Goal: Task Accomplishment & Management: Manage account settings

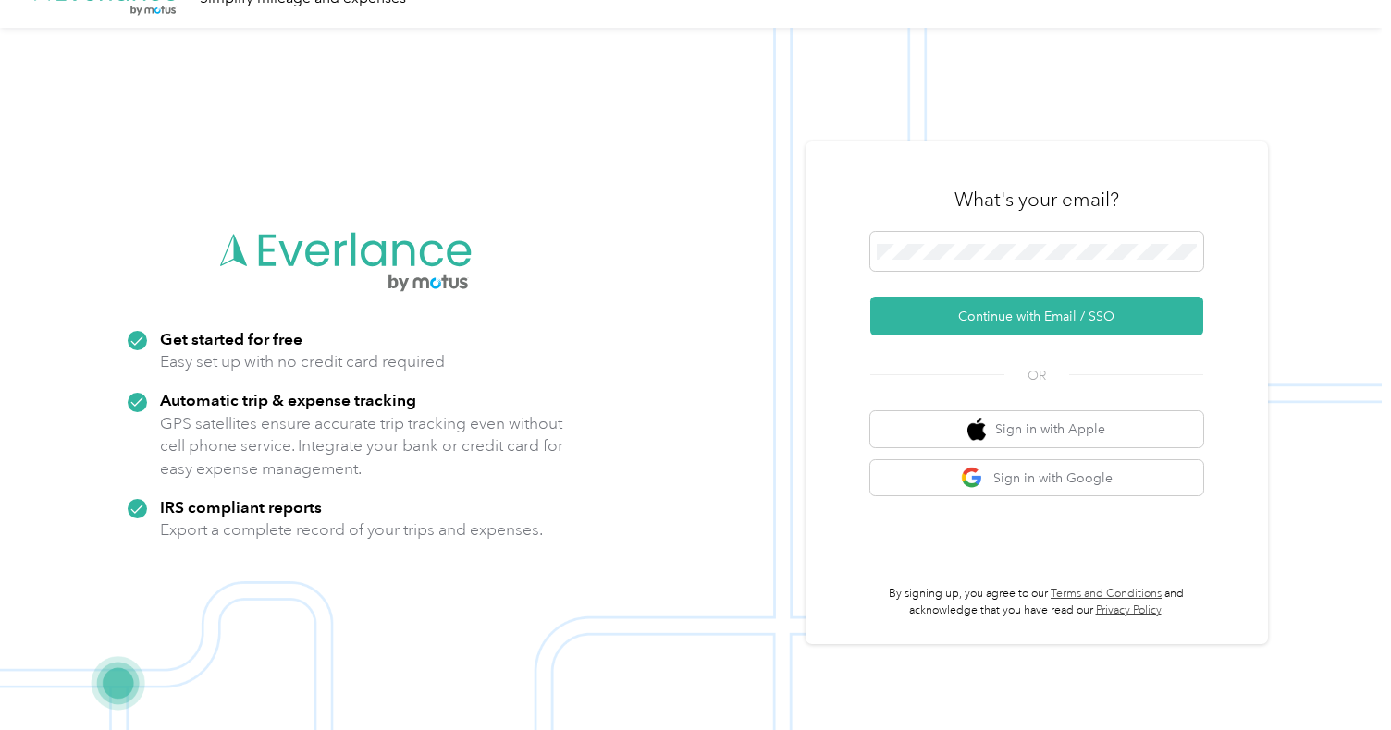
scroll to position [59, 0]
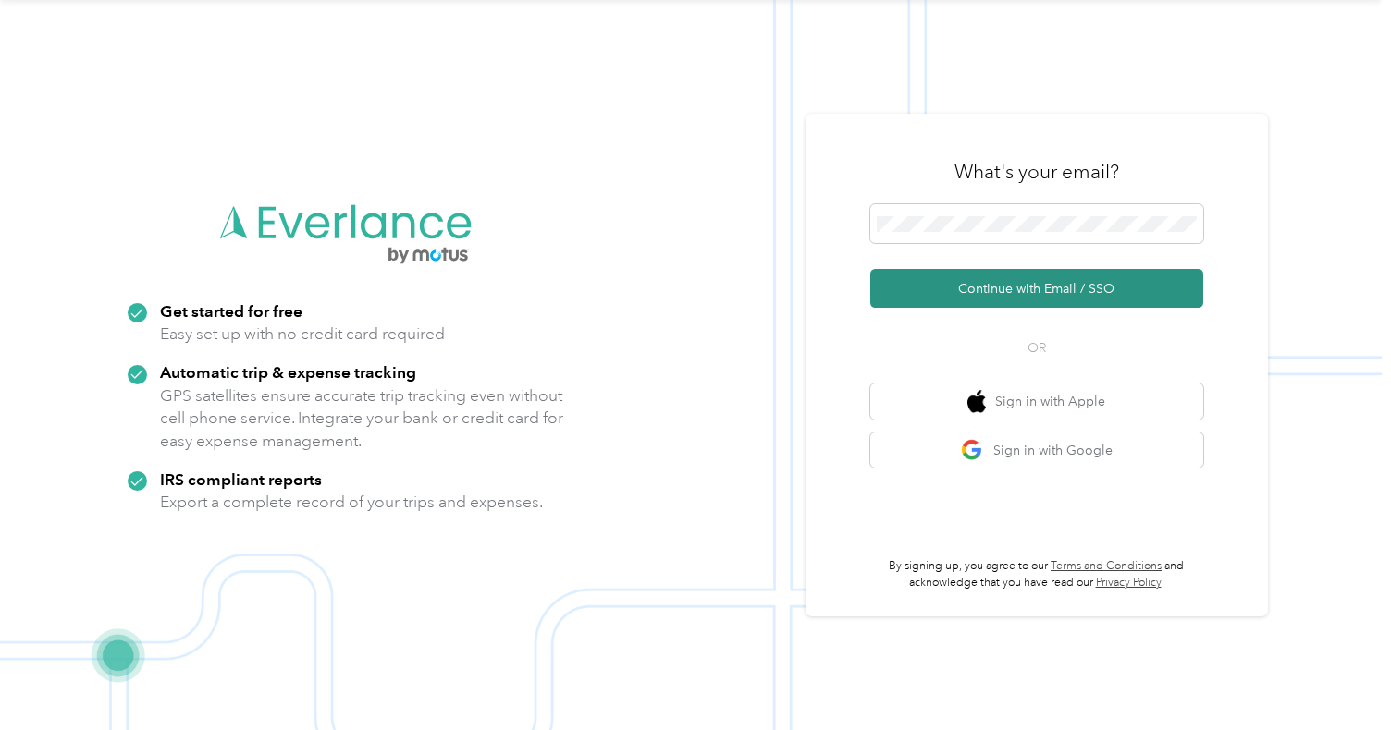
click at [1009, 291] on button "Continue with Email / SSO" at bounding box center [1036, 288] width 333 height 39
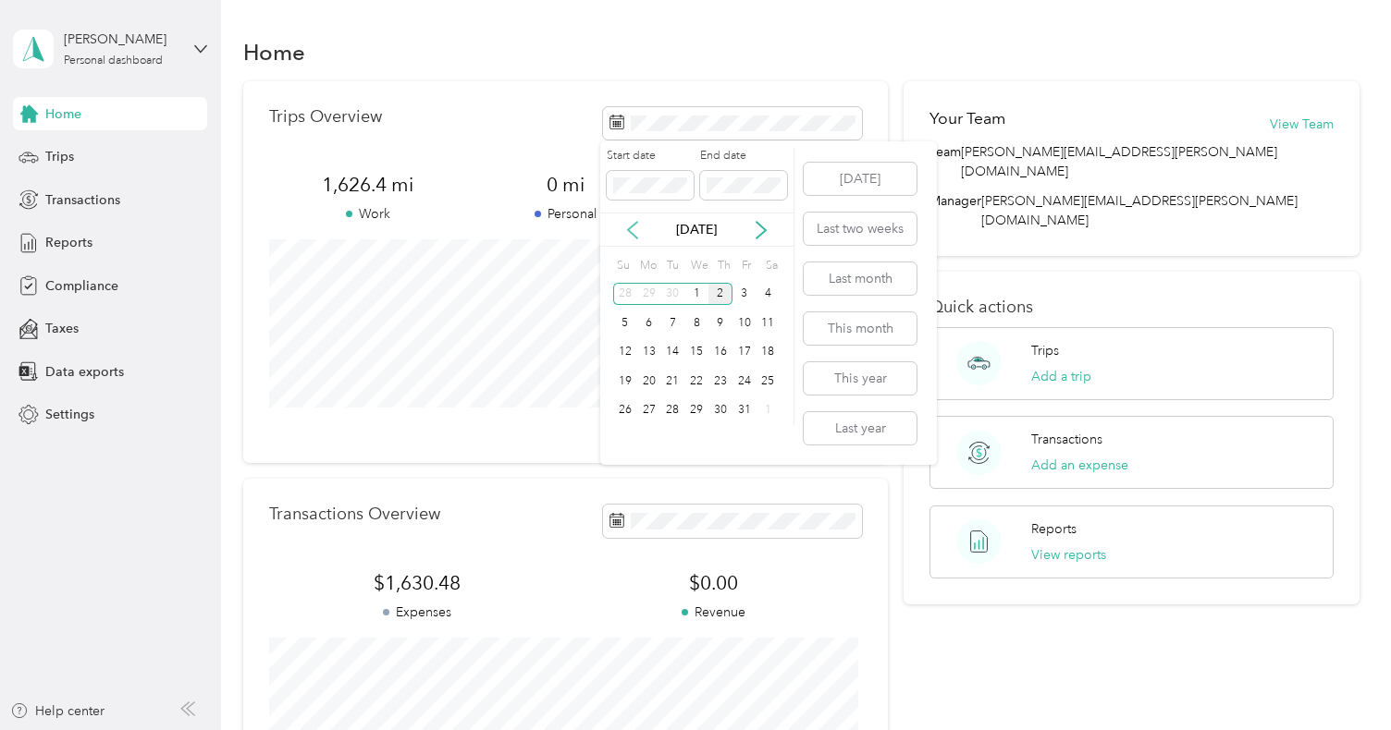
click at [627, 227] on icon at bounding box center [632, 230] width 18 height 18
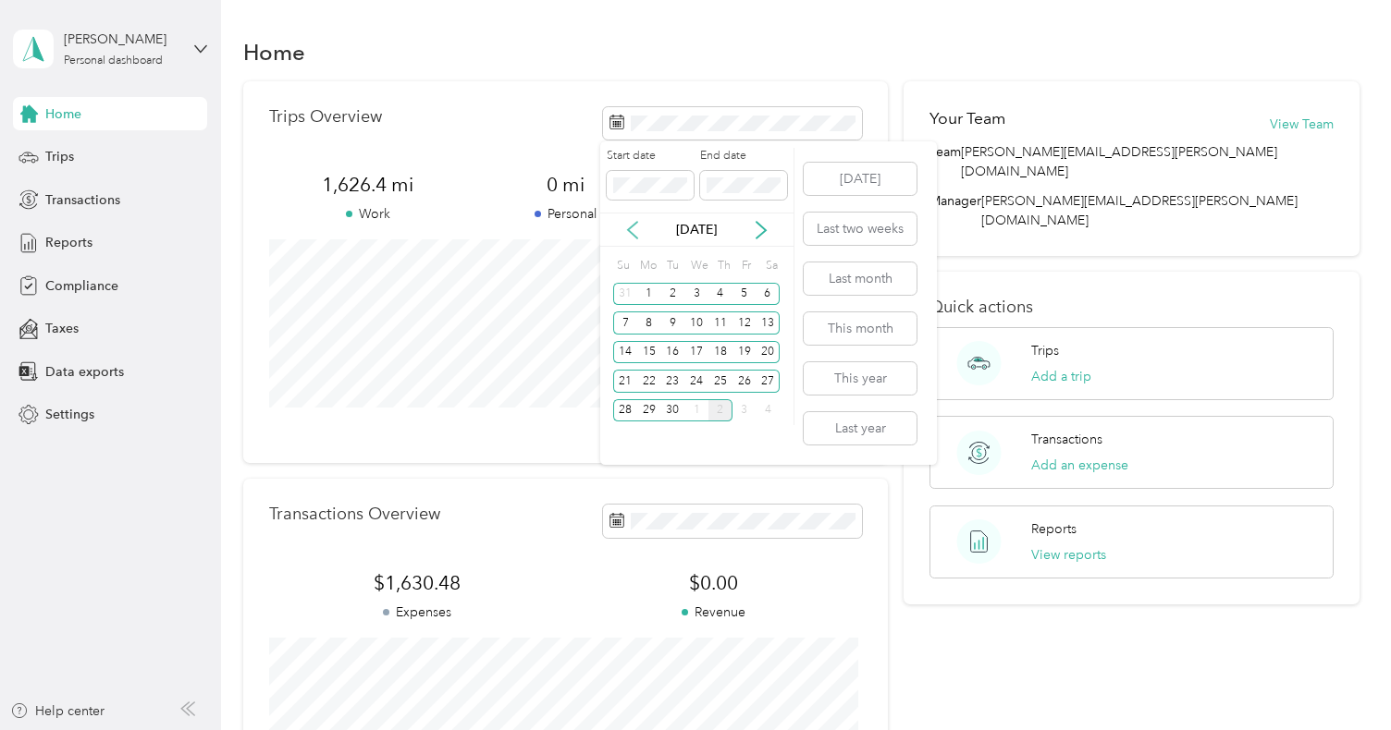
click at [627, 227] on icon at bounding box center [632, 230] width 18 height 18
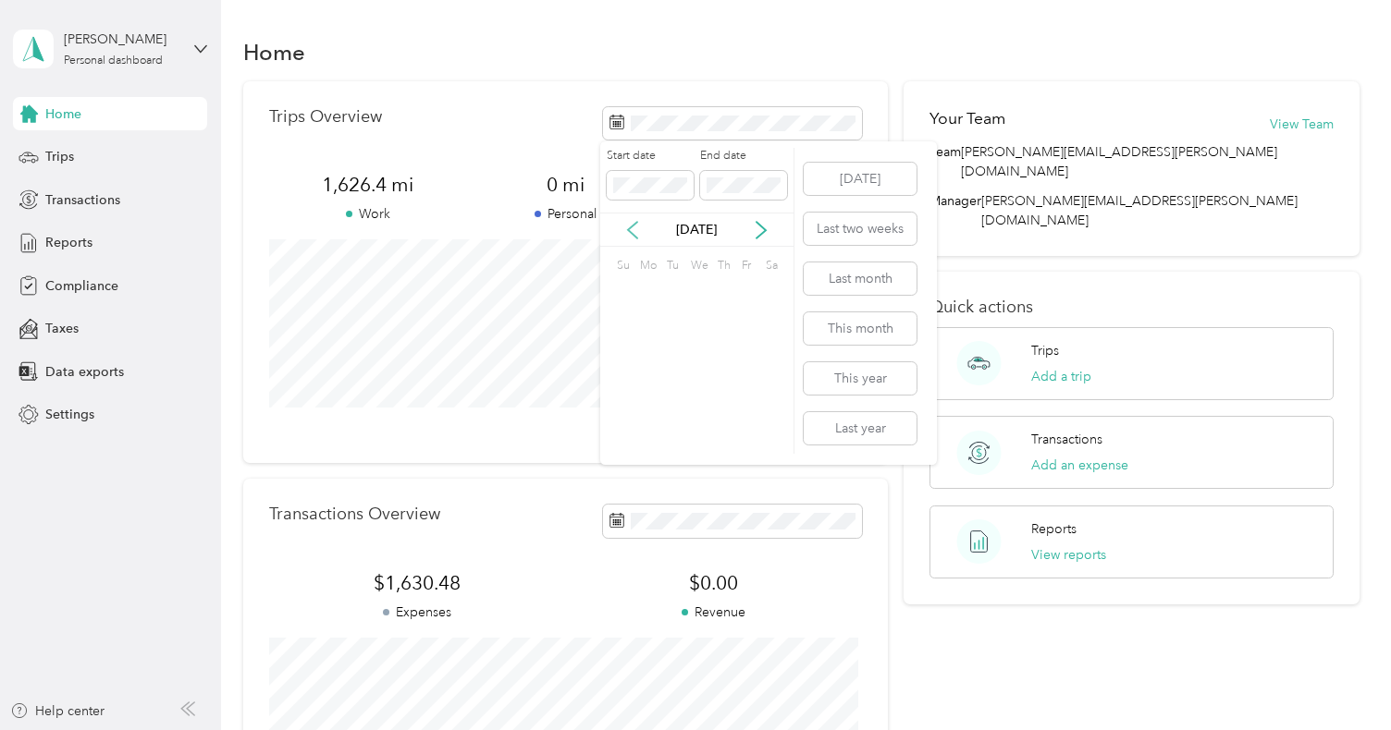
click at [627, 227] on icon at bounding box center [632, 230] width 18 height 18
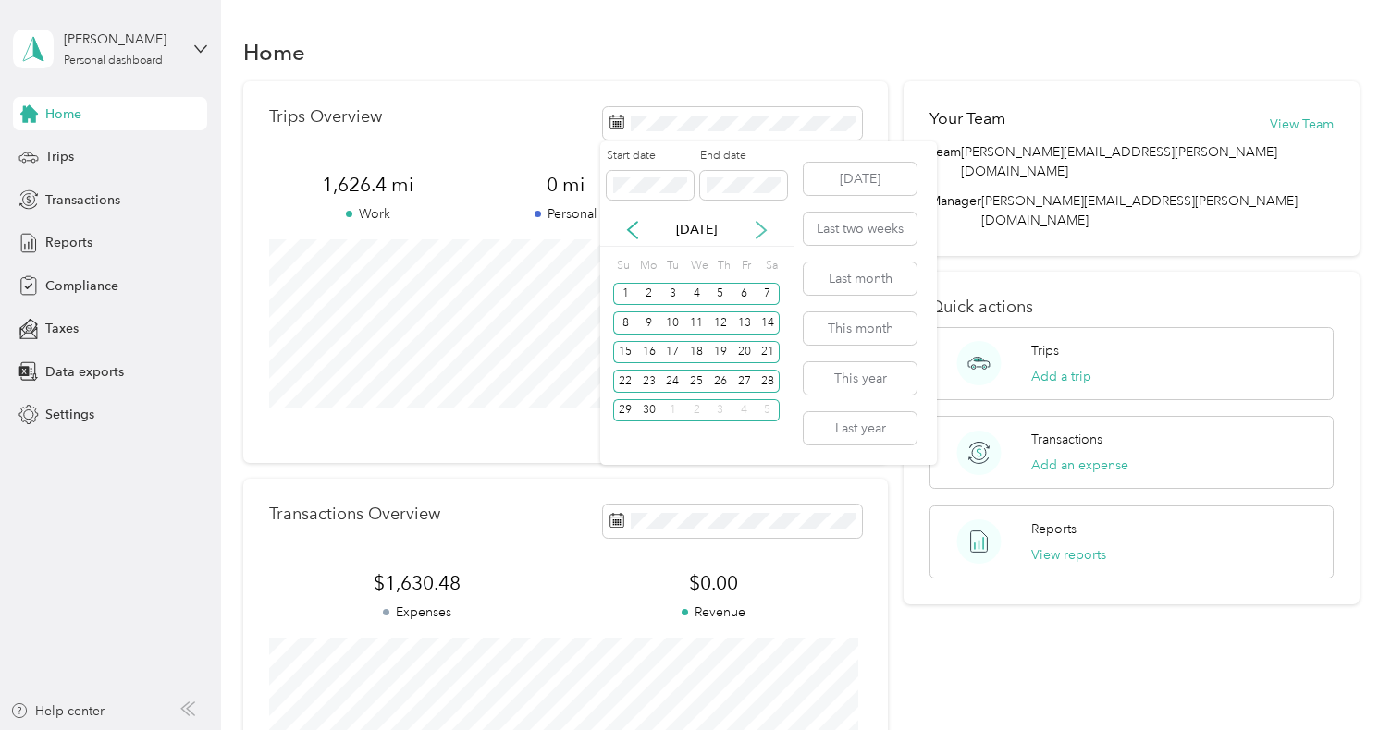
click at [767, 230] on icon at bounding box center [761, 230] width 18 height 18
click at [653, 295] on div "1" at bounding box center [649, 294] width 24 height 23
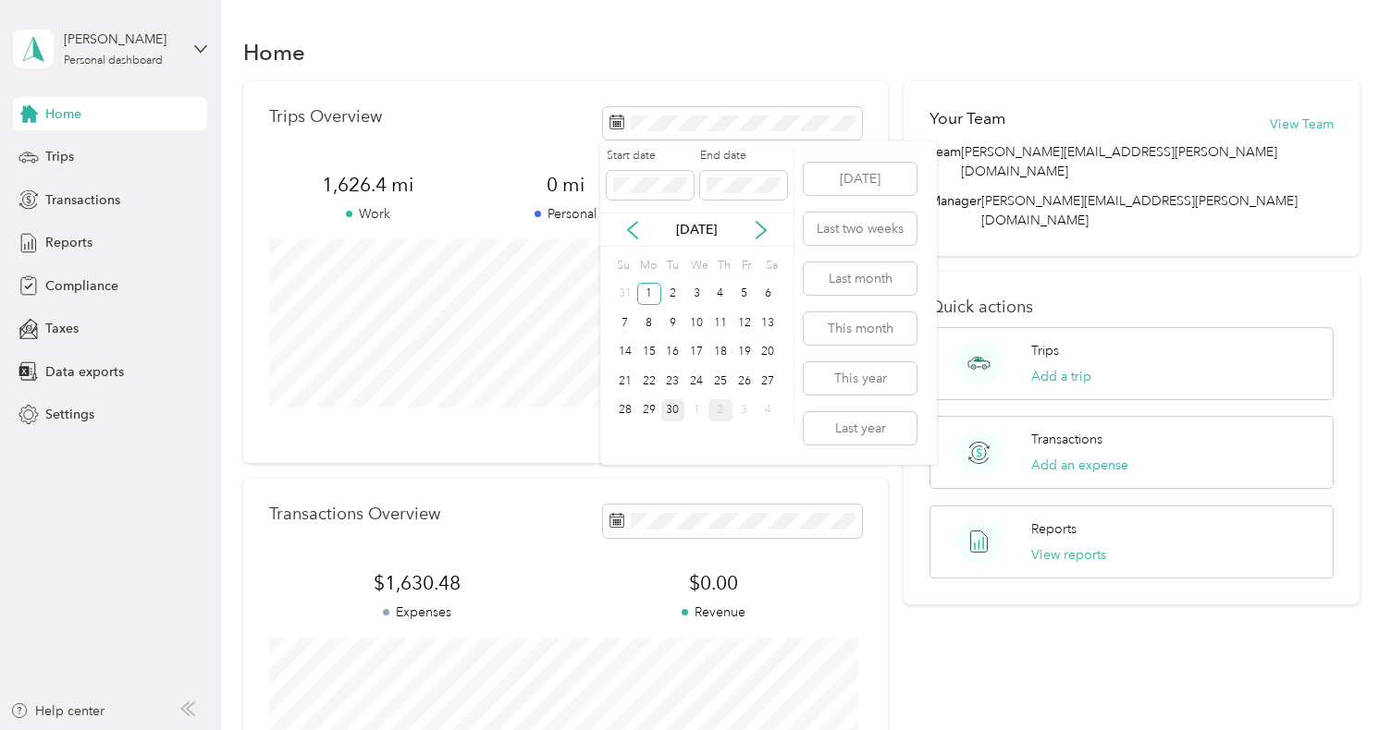
click at [672, 410] on div "30" at bounding box center [673, 410] width 24 height 23
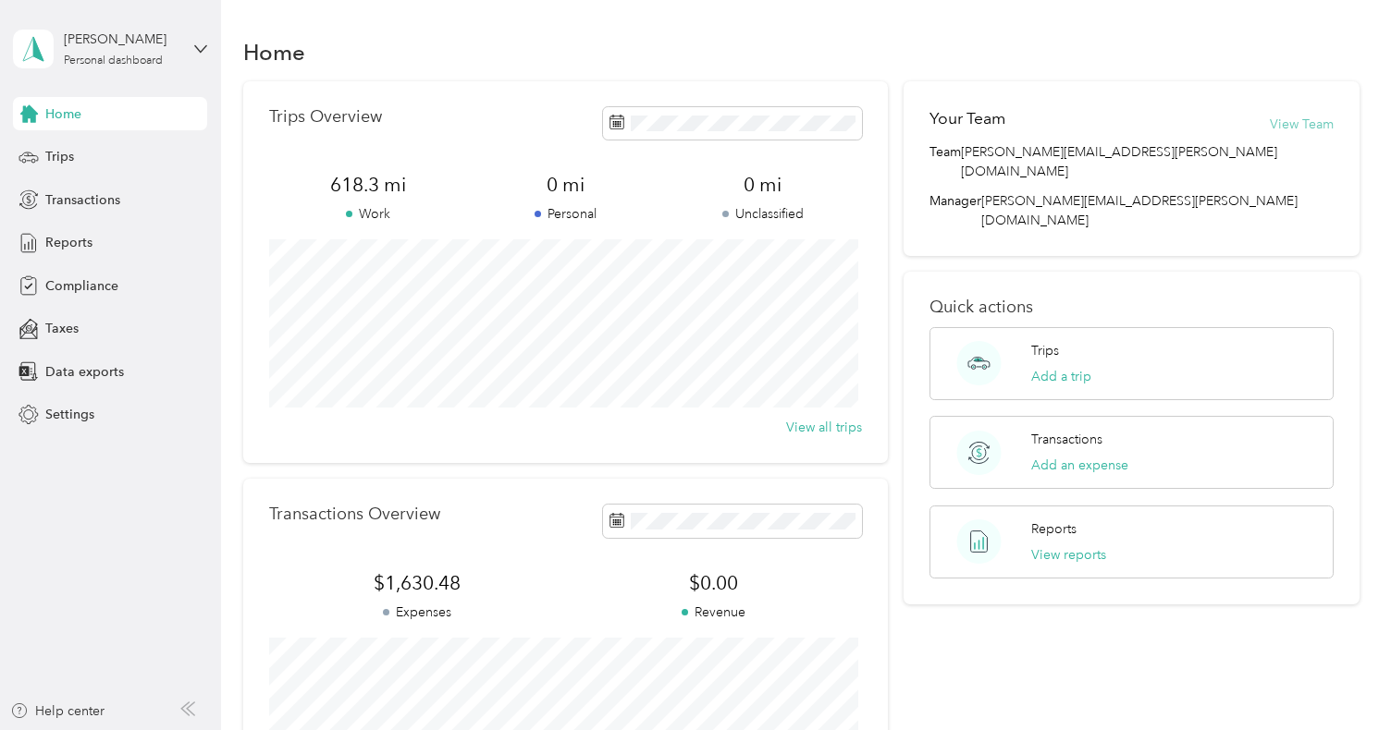
click at [1311, 126] on button "View Team" at bounding box center [1302, 124] width 64 height 19
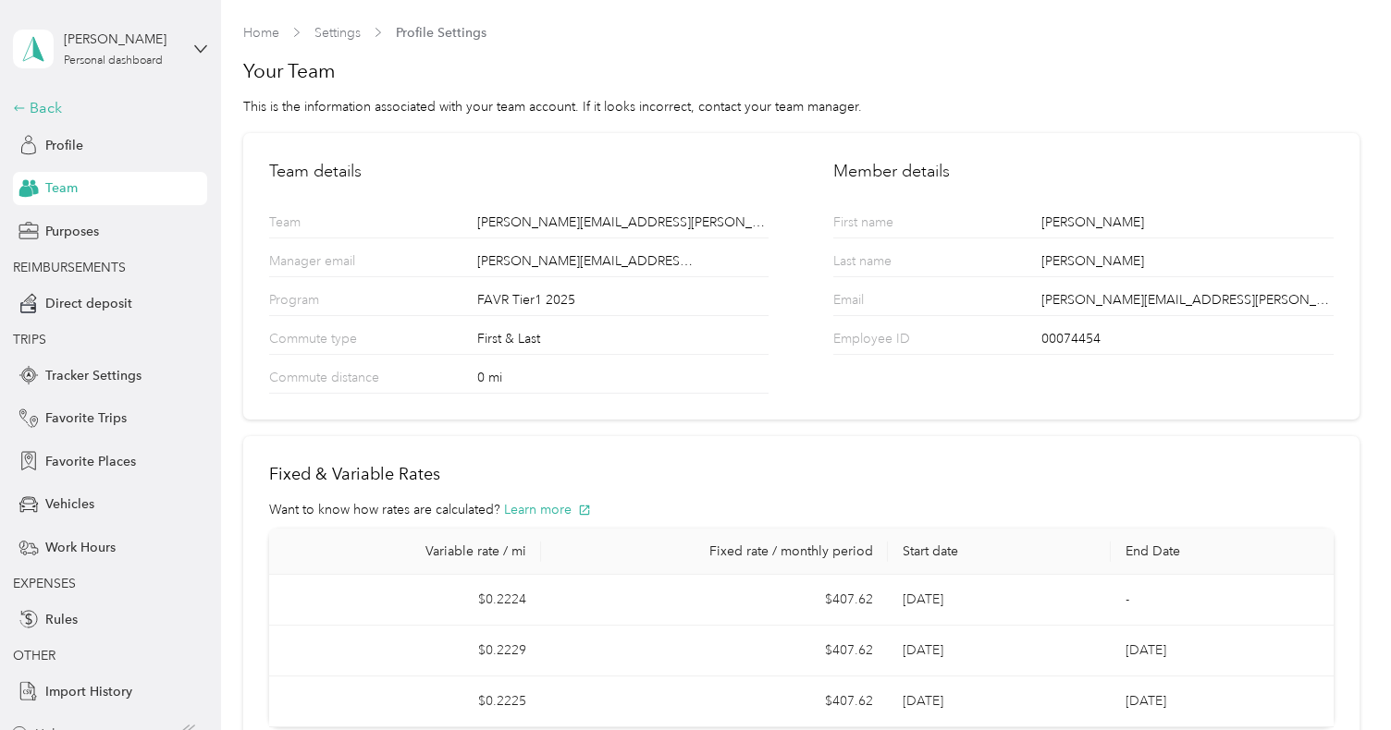
click at [13, 105] on icon at bounding box center [19, 108] width 13 height 13
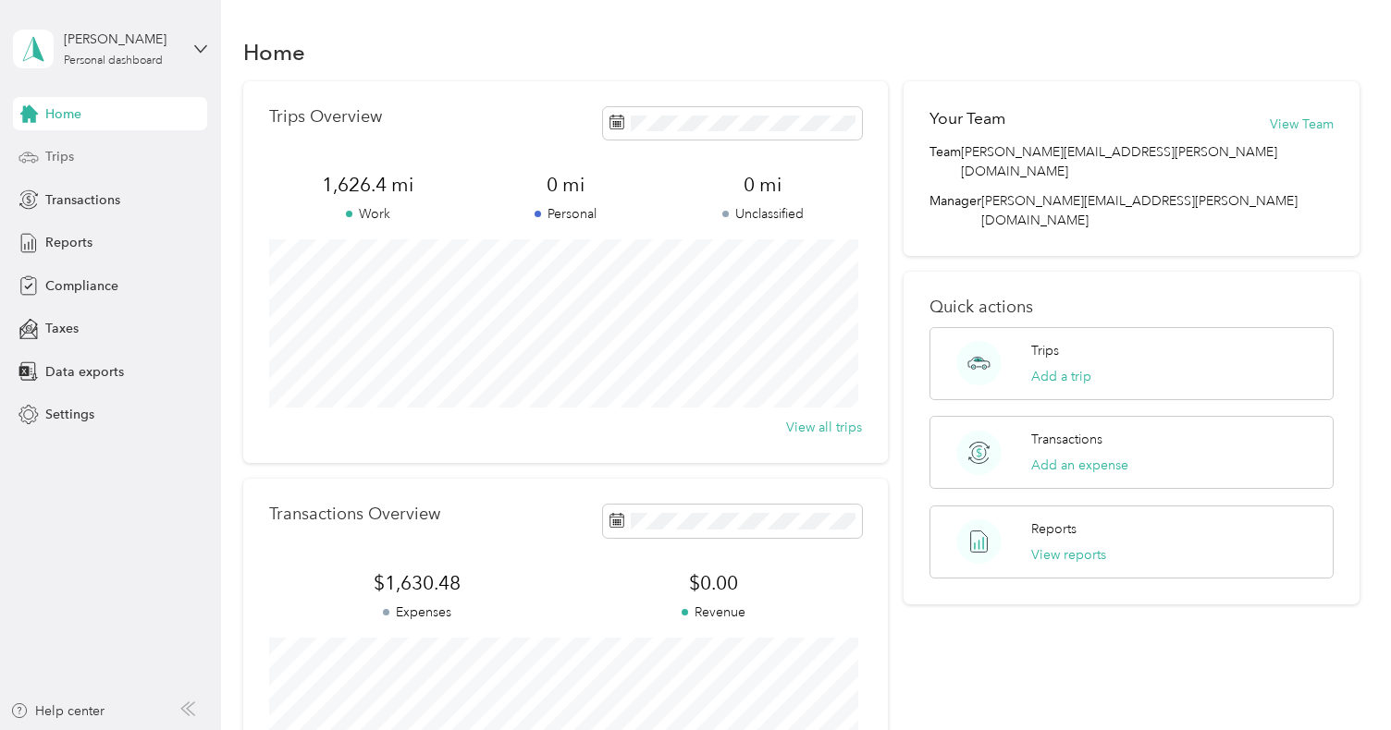
click at [64, 159] on span "Trips" at bounding box center [59, 156] width 29 height 19
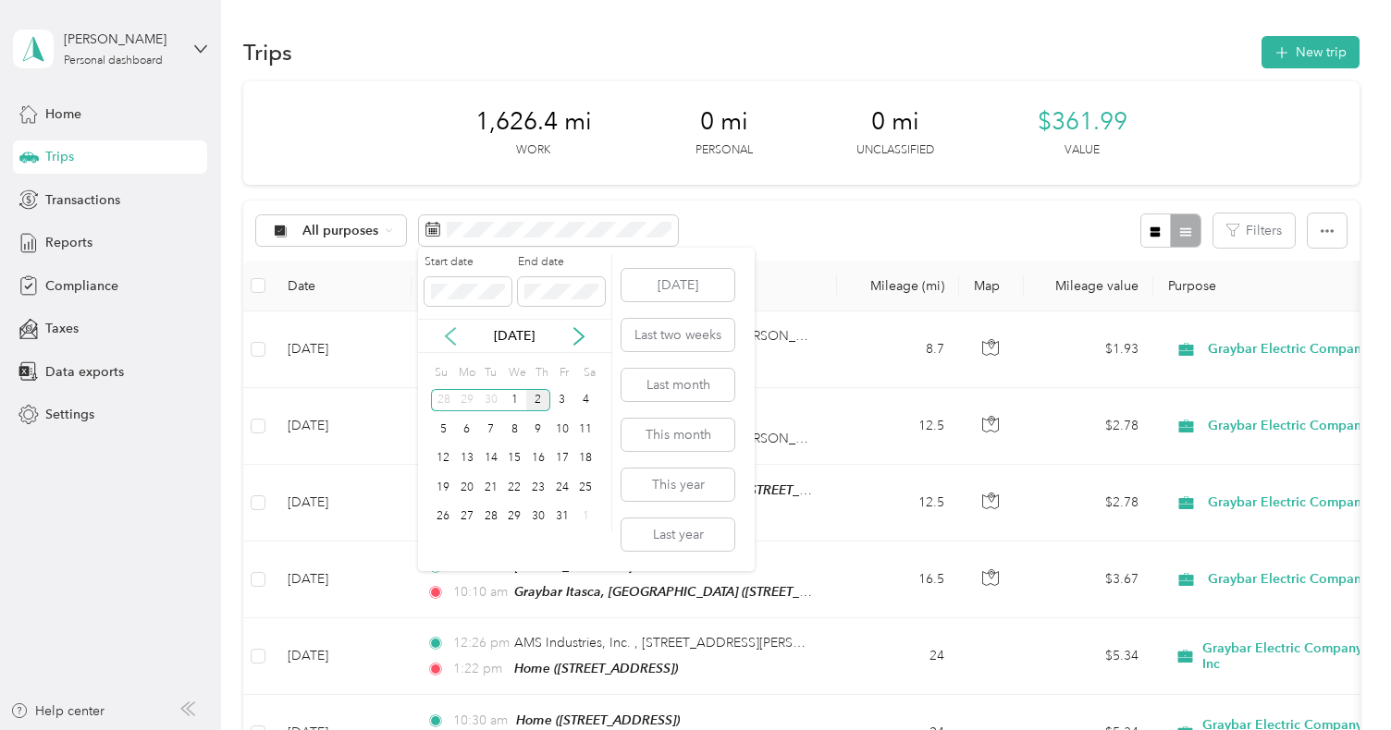
click at [443, 334] on icon at bounding box center [450, 336] width 18 height 18
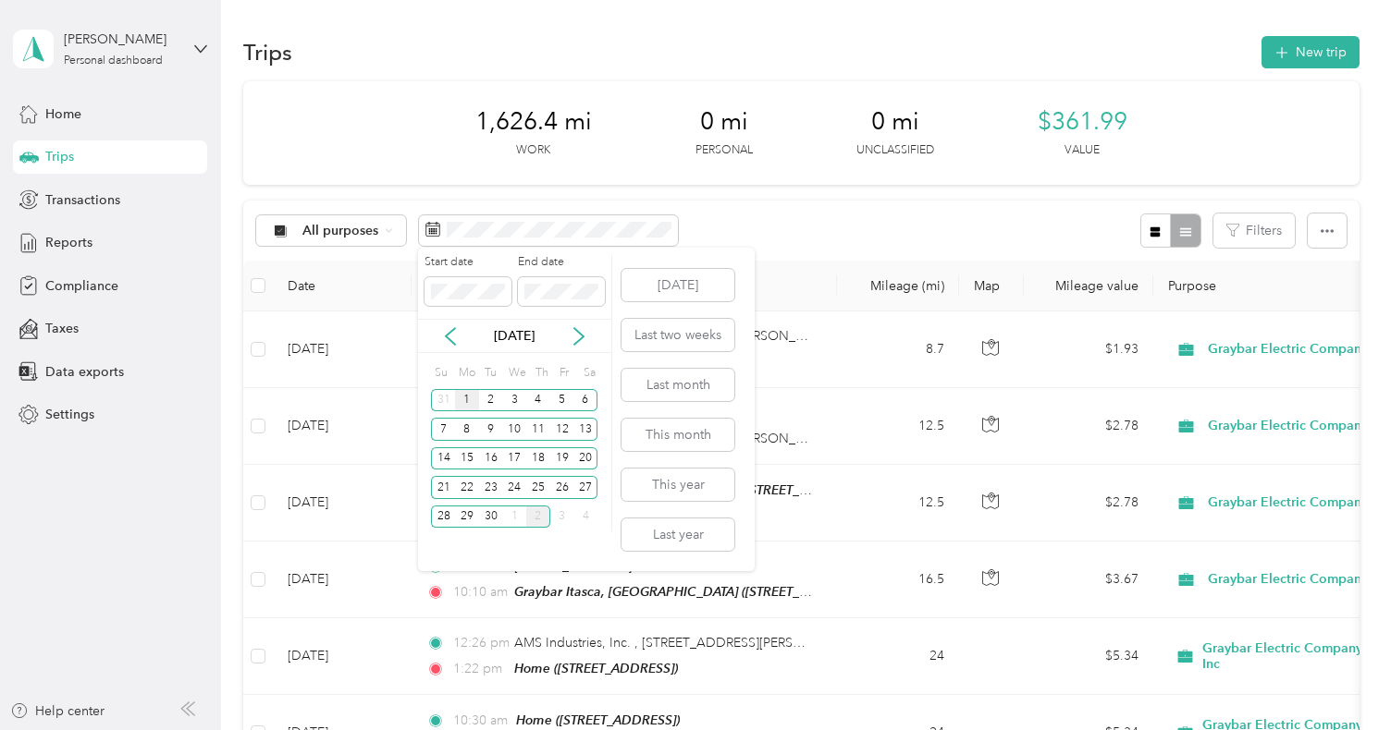
click at [471, 400] on div "1" at bounding box center [467, 400] width 24 height 23
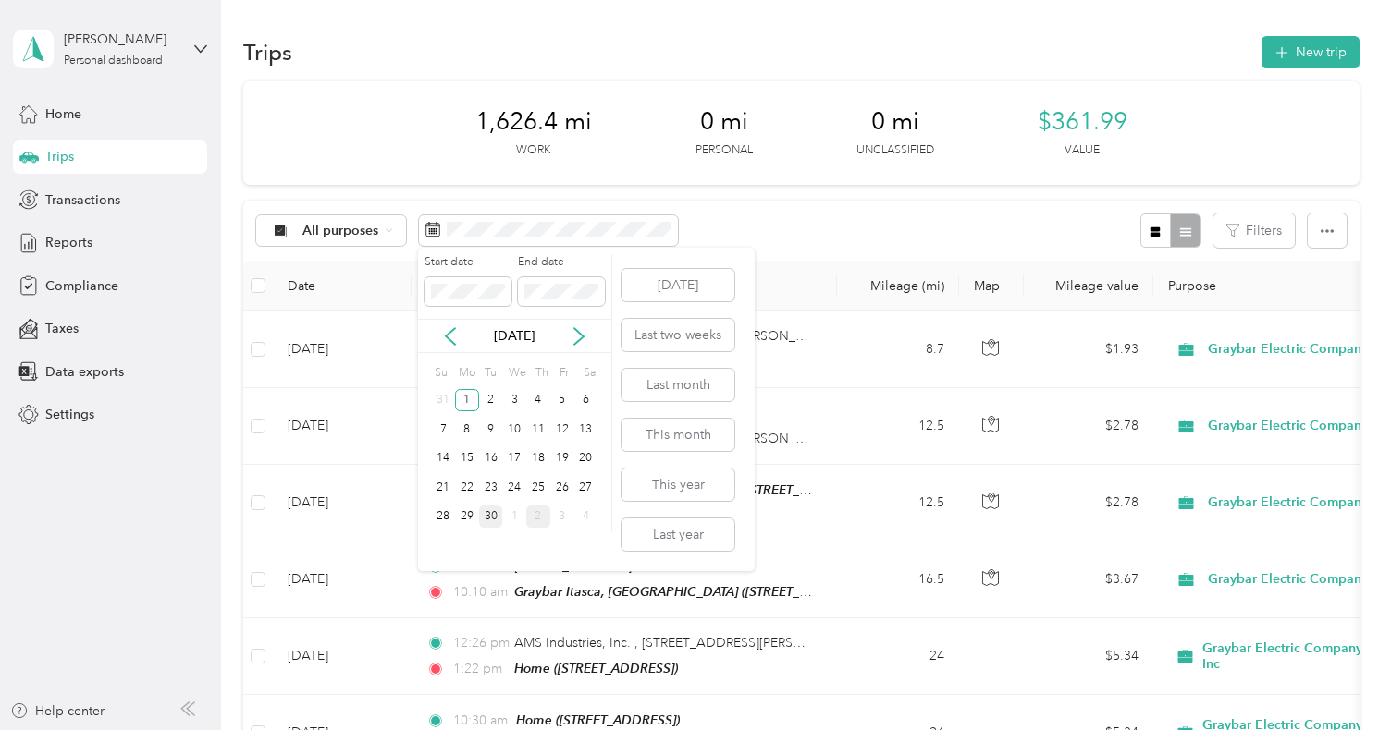
click at [496, 515] on div "30" at bounding box center [491, 517] width 24 height 23
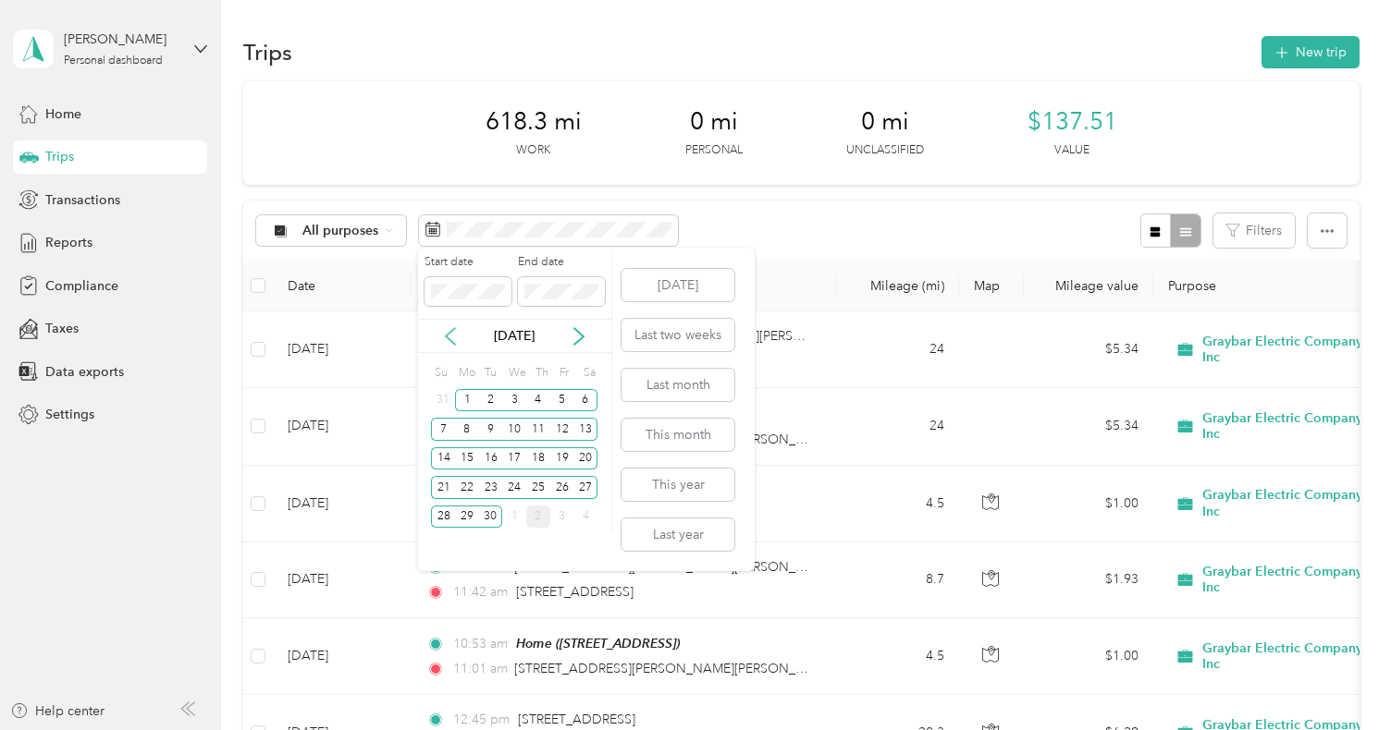
click at [447, 337] on icon at bounding box center [450, 336] width 9 height 17
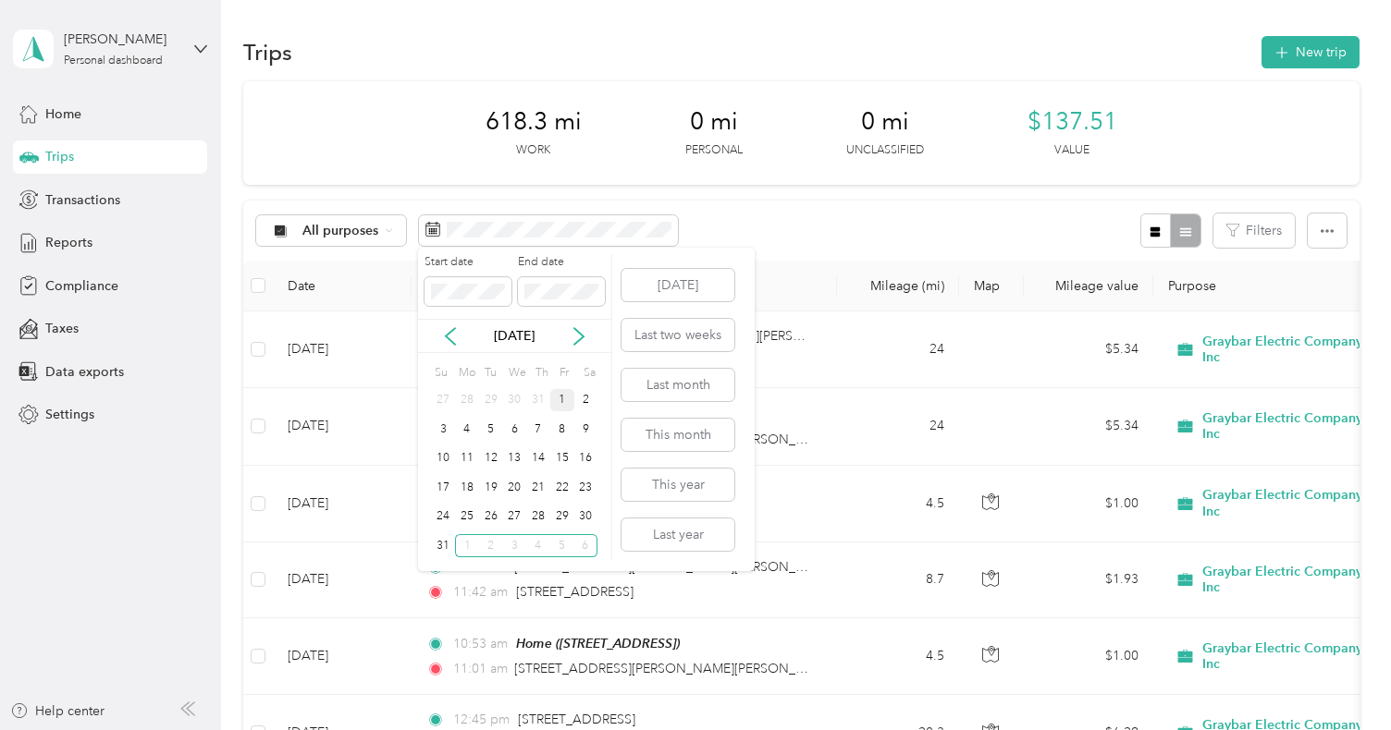
click at [563, 400] on div "1" at bounding box center [562, 400] width 24 height 23
click at [441, 542] on div "31" at bounding box center [443, 545] width 24 height 23
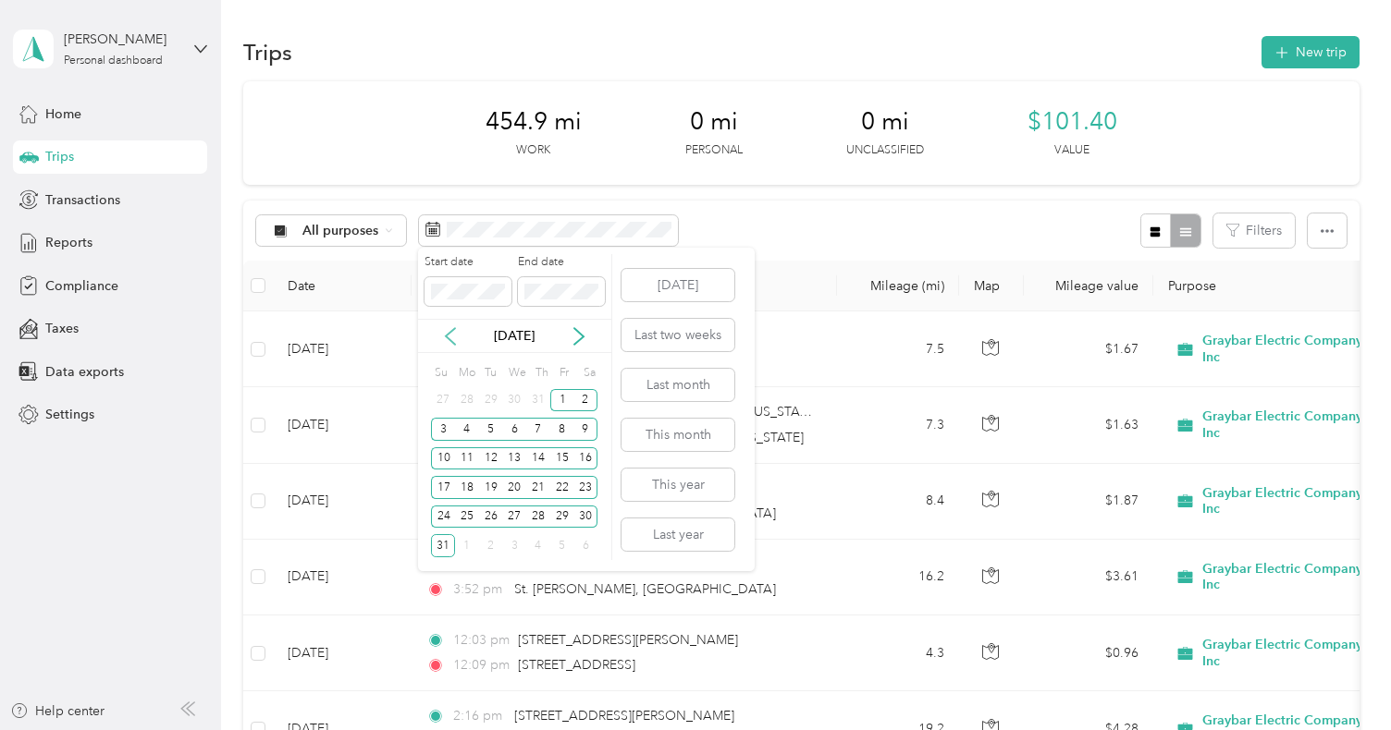
click at [446, 336] on icon at bounding box center [450, 336] width 9 height 17
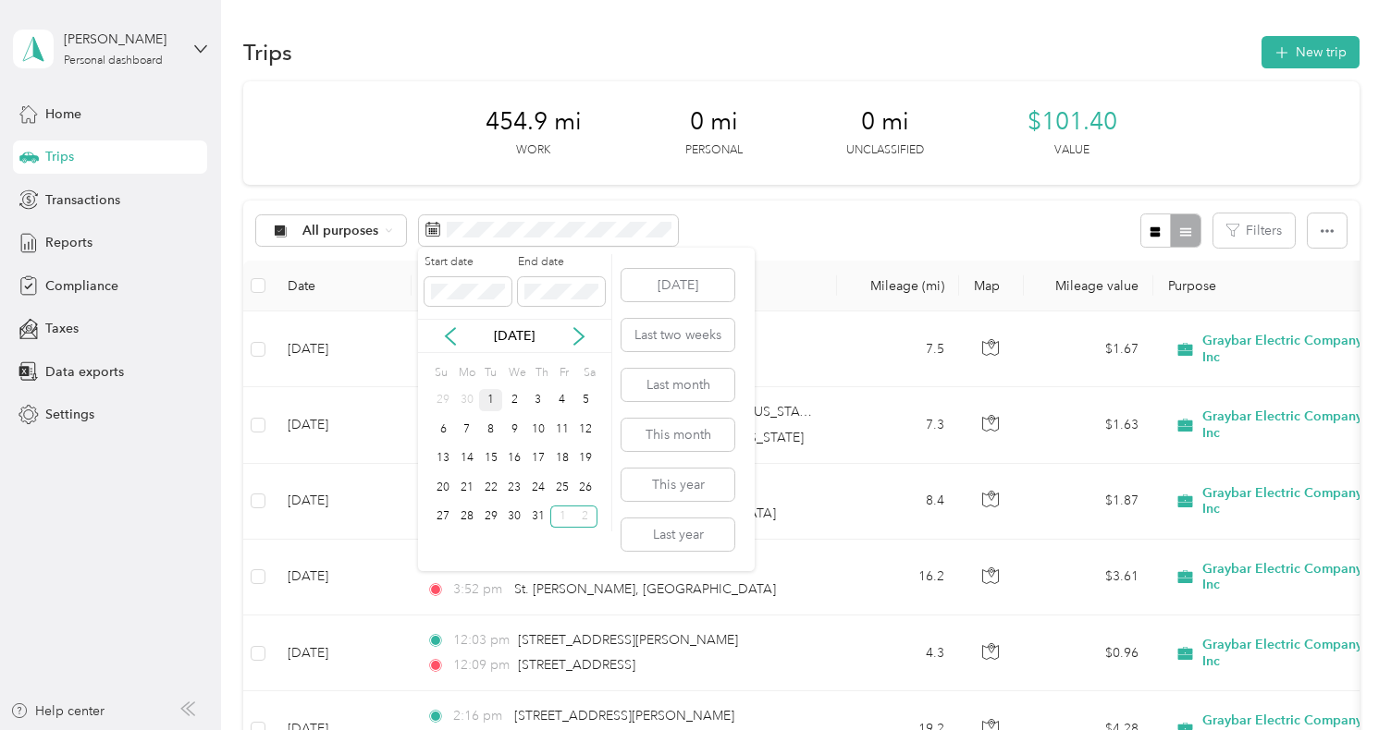
click at [488, 397] on div "1" at bounding box center [491, 400] width 24 height 23
click at [536, 515] on div "31" at bounding box center [538, 517] width 24 height 23
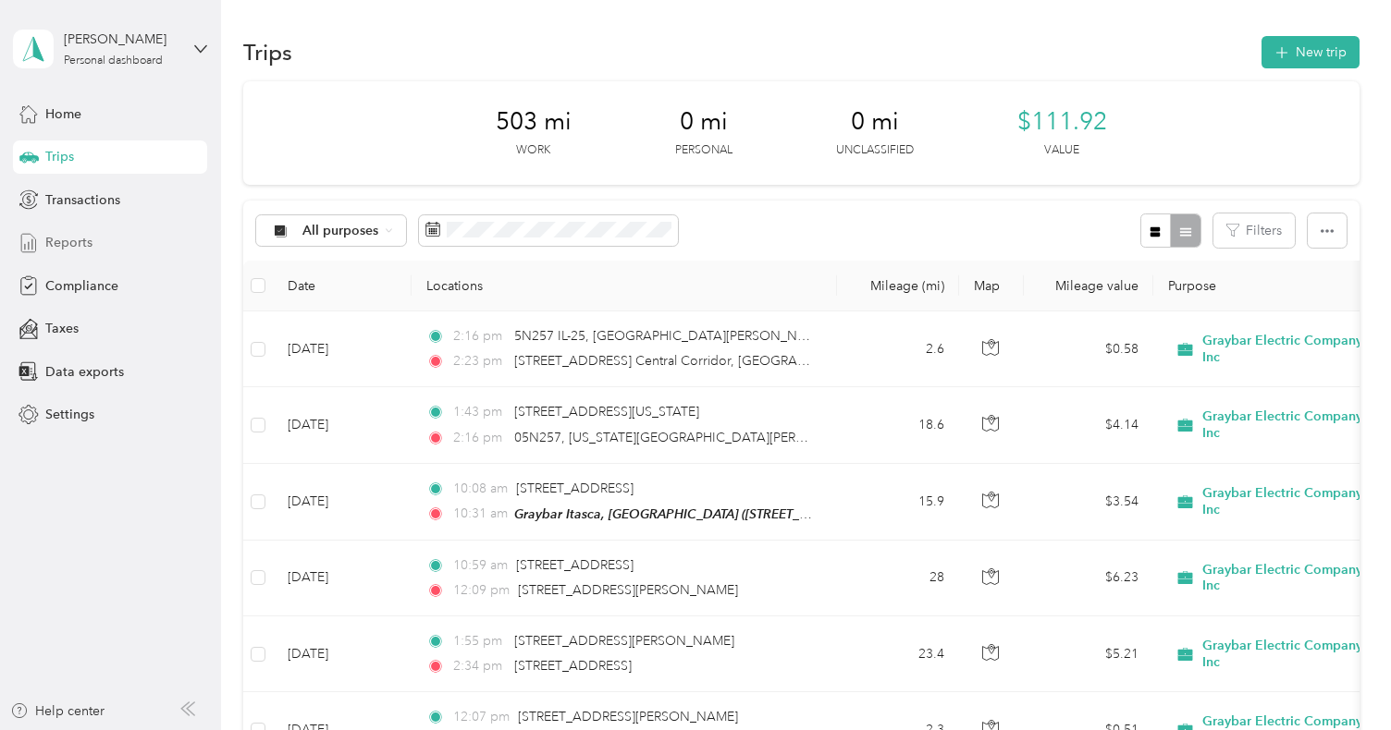
click at [67, 241] on span "Reports" at bounding box center [68, 242] width 47 height 19
